Goal: Find contact information: Find contact information

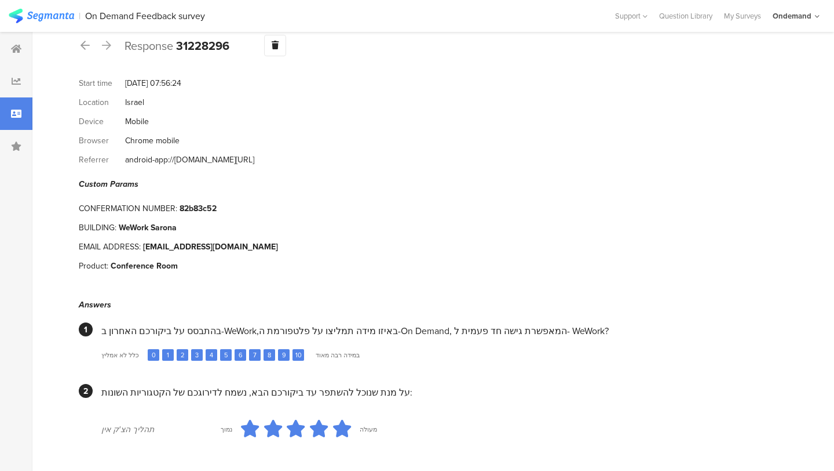
scroll to position [21, 0]
click at [227, 240] on div "[EMAIL_ADDRESS][DOMAIN_NAME]" at bounding box center [210, 246] width 135 height 12
copy div "[EMAIL_ADDRESS][DOMAIN_NAME]"
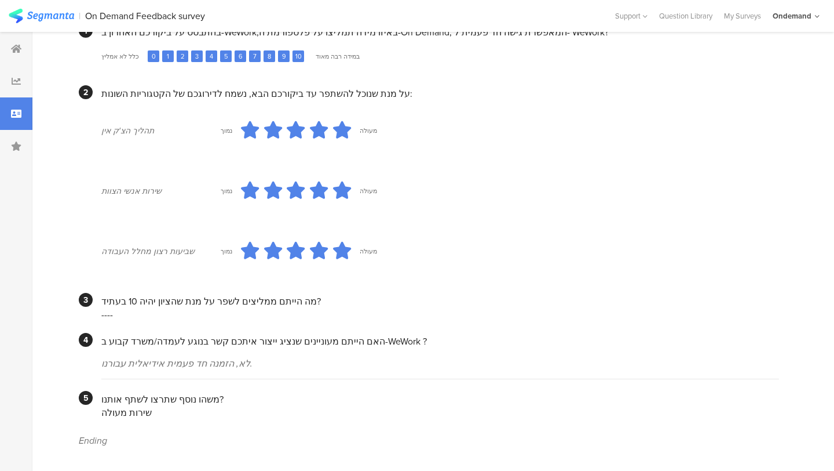
scroll to position [0, 0]
